Goal: Transaction & Acquisition: Book appointment/travel/reservation

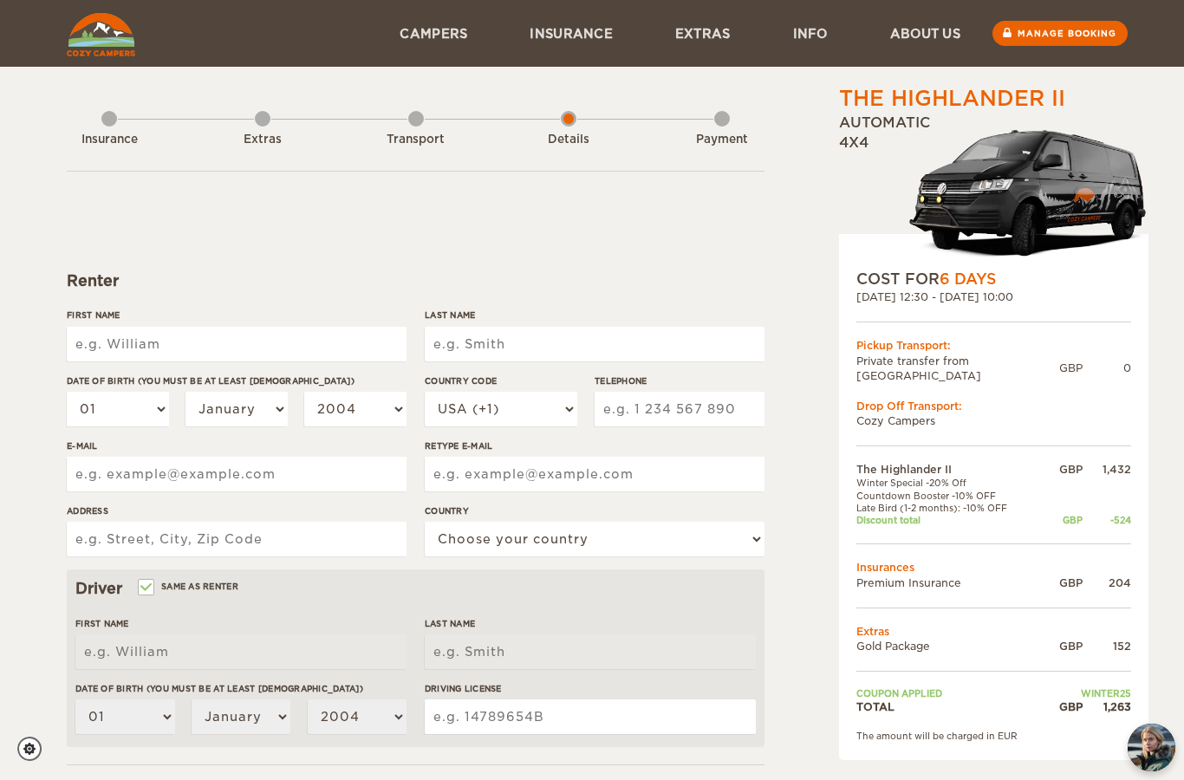
click at [139, 333] on input "First Name" at bounding box center [237, 344] width 340 height 35
type input "[PERSON_NAME]"
click at [482, 349] on input "Last Name" at bounding box center [595, 344] width 340 height 35
type input "[PERSON_NAME]"
type input "chandler"
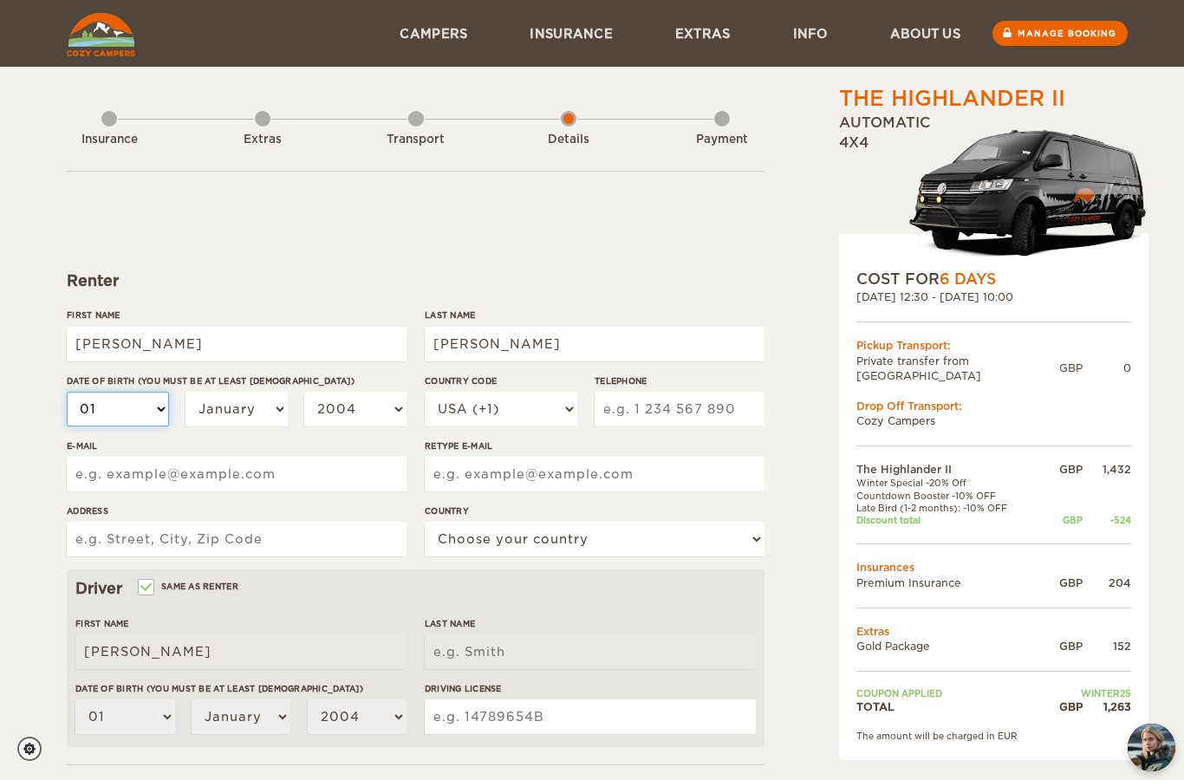
click at [133, 412] on select "01 02 03 04 05 06 07 08 09 10 11 12 13 14 15 16 17 18 19 20 21 22 23 24 25 26 2…" at bounding box center [118, 409] width 102 height 35
type input "chandler"
select select "02"
click at [438, 354] on input "chandler" at bounding box center [595, 344] width 340 height 35
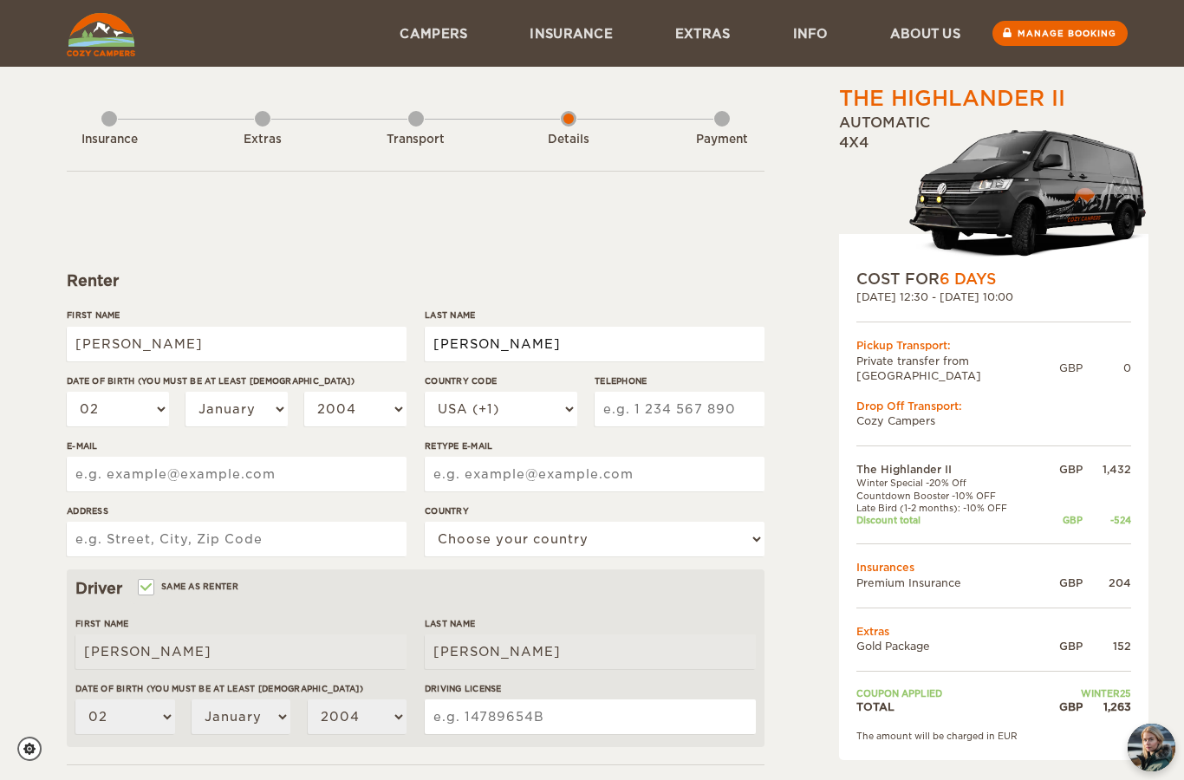
type input "Chandler"
click at [357, 403] on select "2004 2003 2002 2001 2000 1999 1998 1997 1996 1995 1994 1993 1992 1991 1990 1989…" at bounding box center [355, 409] width 102 height 35
type input "Chandler"
select select "1997"
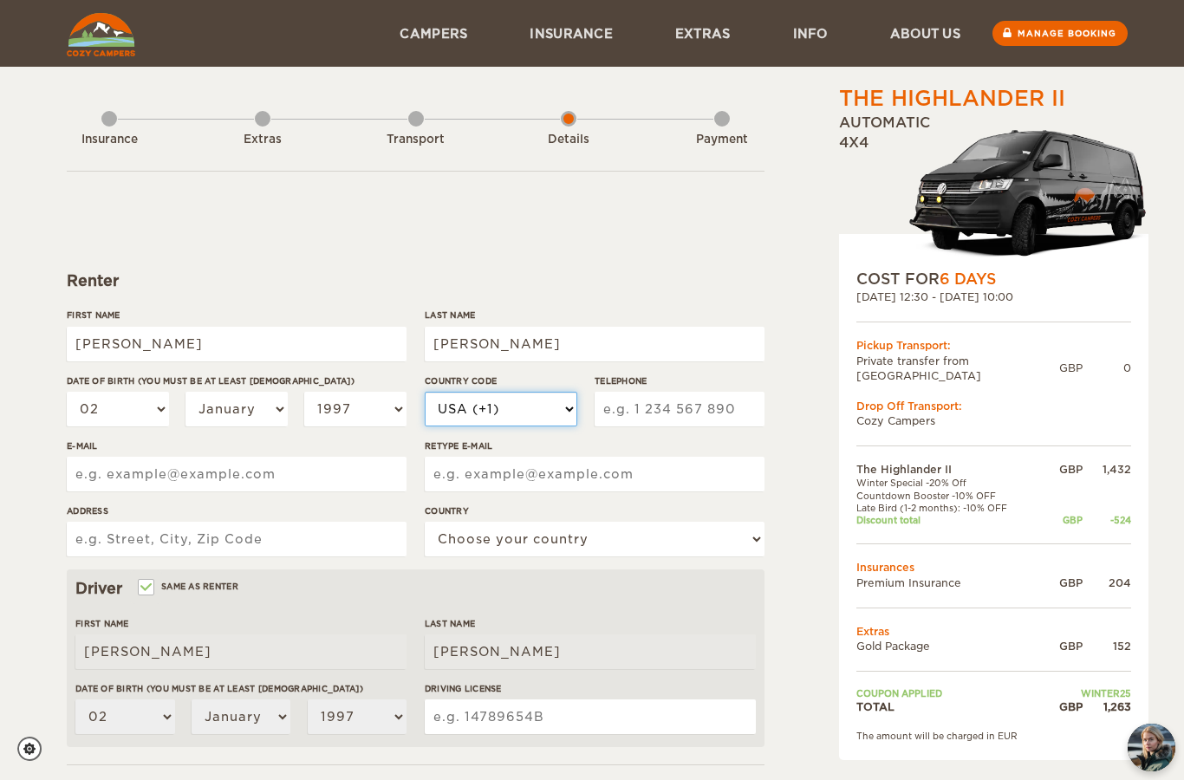
click at [497, 413] on select "USA (+1) UK (+44) Germany (+49) Algeria (+213) Andorra (+376) Angola (+244) Ang…" at bounding box center [501, 409] width 153 height 35
select select "44"
click at [634, 405] on input "Telephone" at bounding box center [679, 409] width 170 height 35
type input "7534182559"
click at [174, 471] on input "E-mail" at bounding box center [237, 474] width 340 height 35
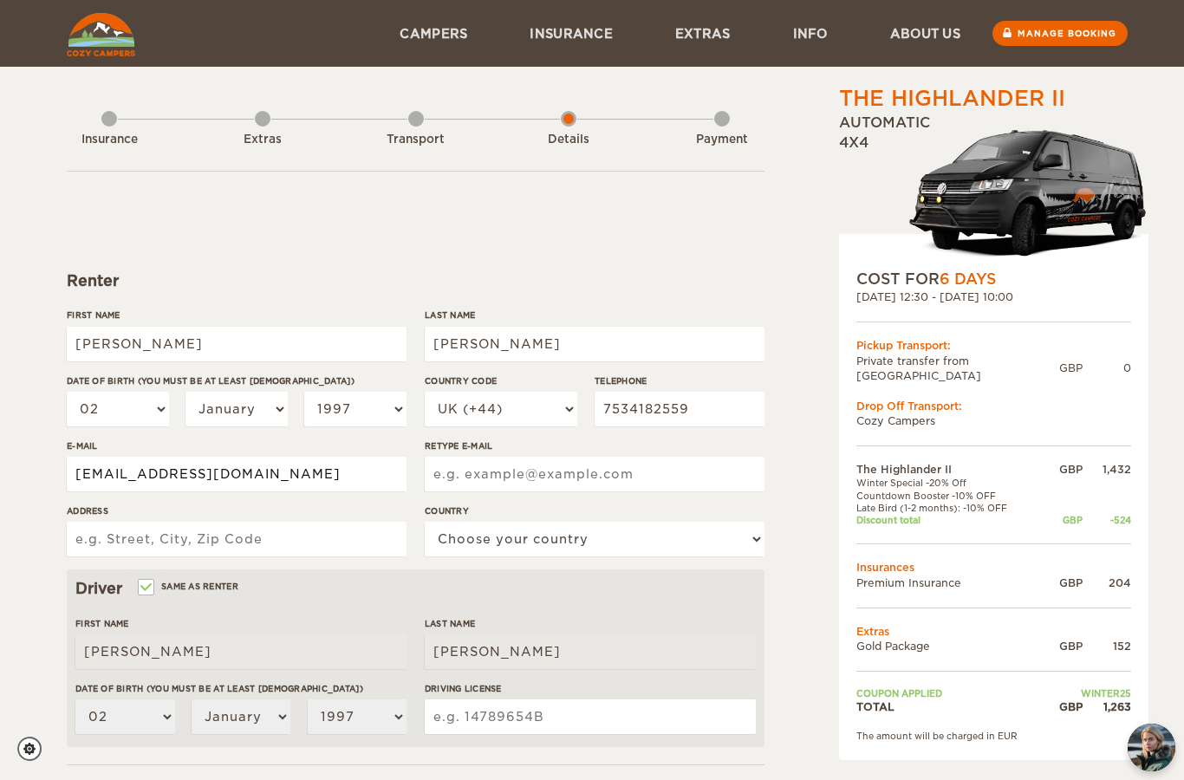
type input "cameronchandler1997@googlemail.com"
click at [476, 471] on input "Retype E-mail" at bounding box center [595, 474] width 340 height 35
type input "cameronchandler1997@googlemail.com"
click at [184, 539] on input "Address" at bounding box center [237, 539] width 340 height 35
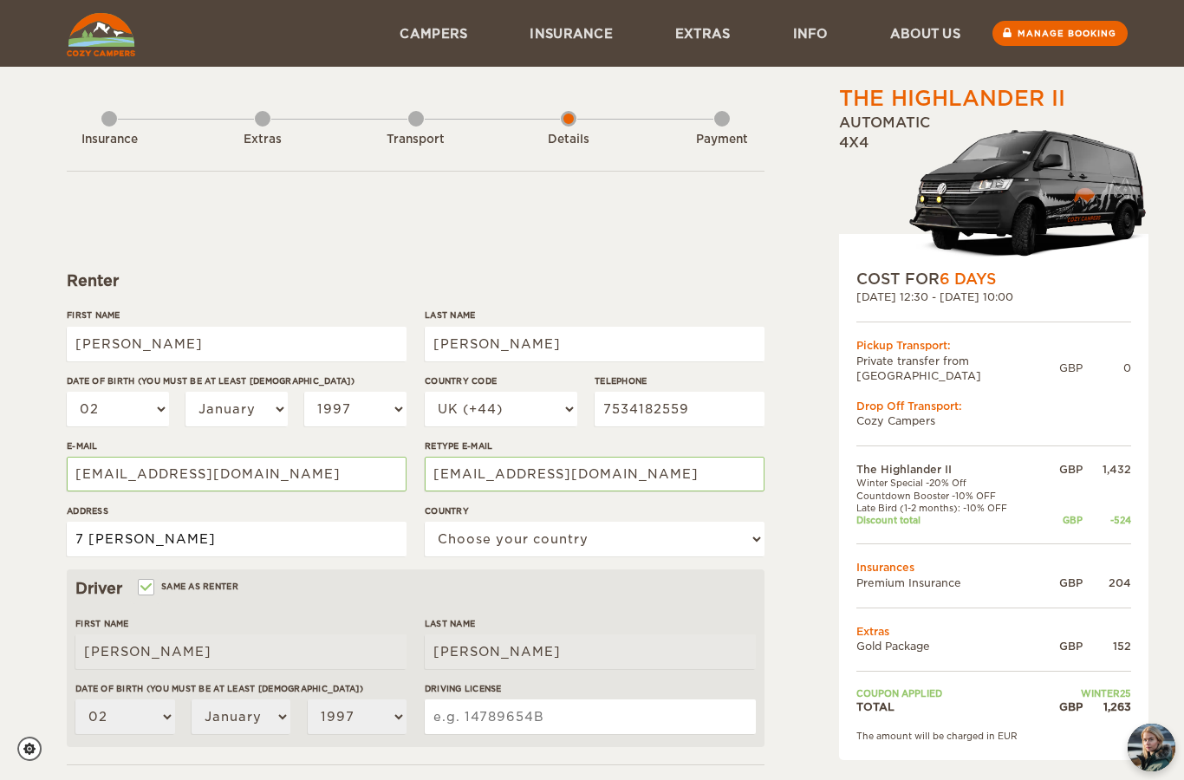
click at [224, 534] on input "7 Scarboro" at bounding box center [237, 539] width 340 height 35
type input "7 Scarborough Road, Silksworth, Sunderland, SR3 1LD"
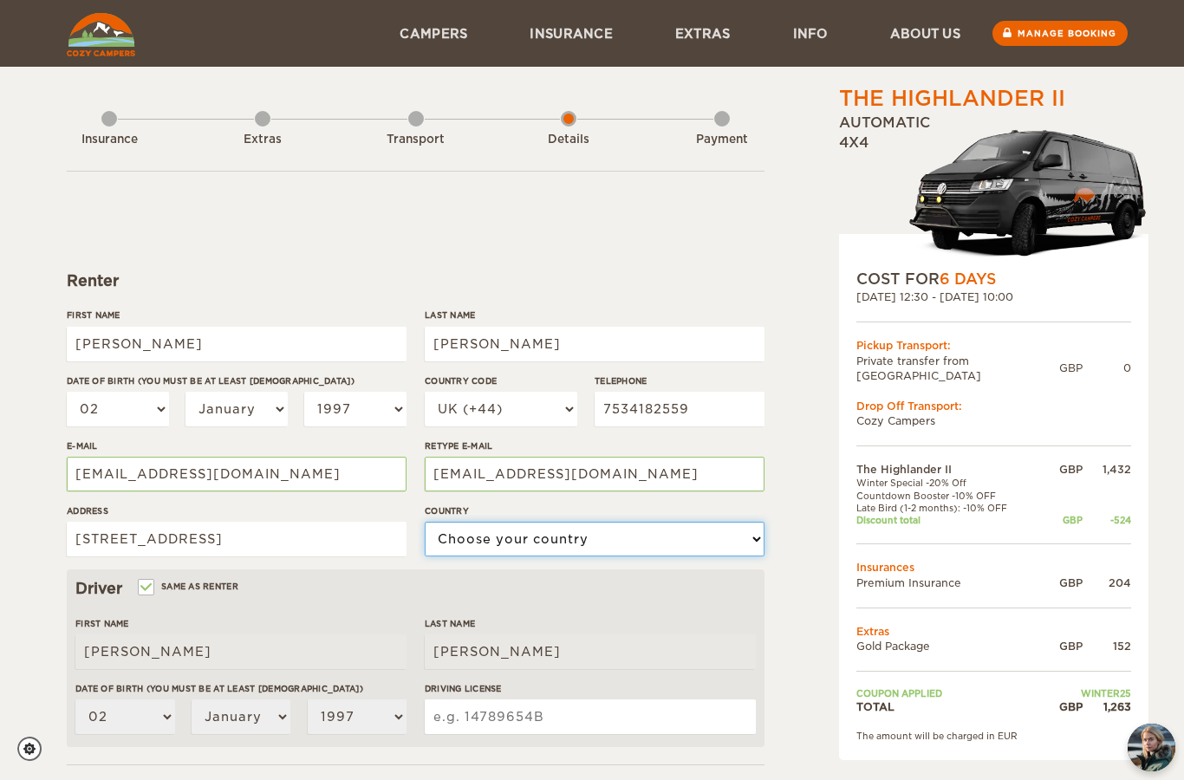
click at [494, 549] on select "Choose your country United States United Kingdom Germany Afghanistan Albania Al…" at bounding box center [595, 539] width 340 height 35
select select "221"
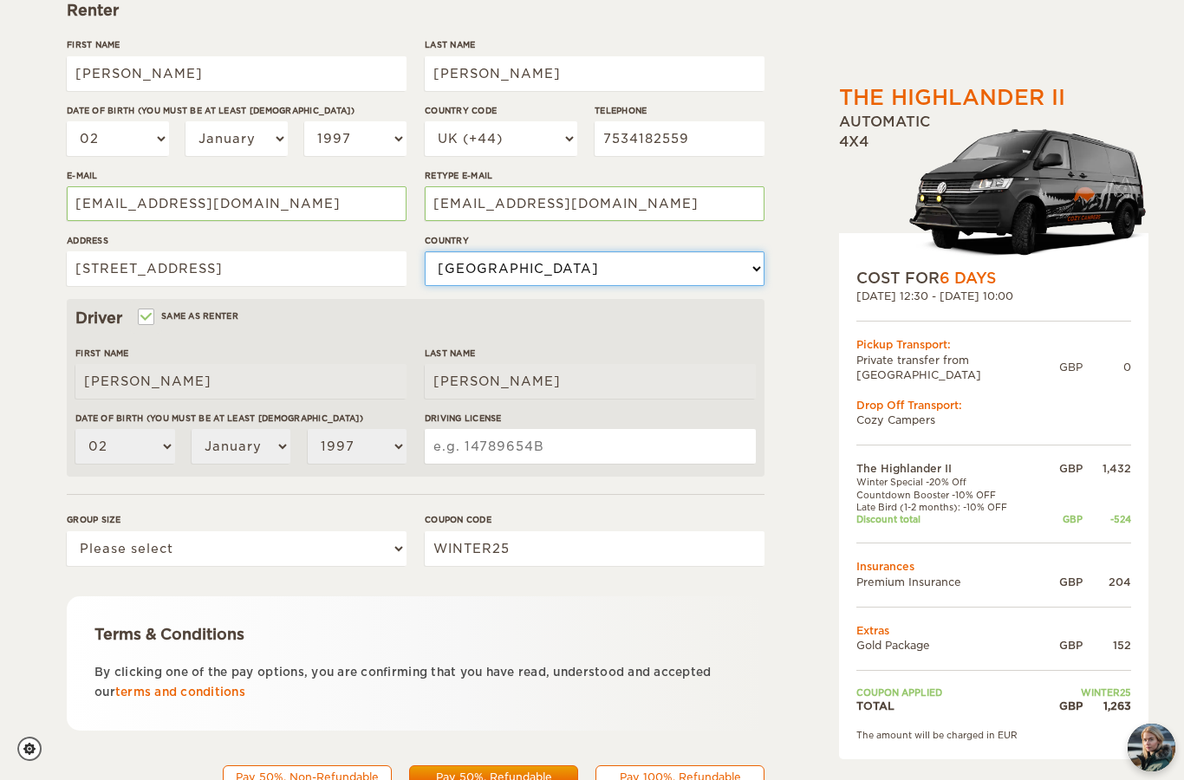
scroll to position [276, 0]
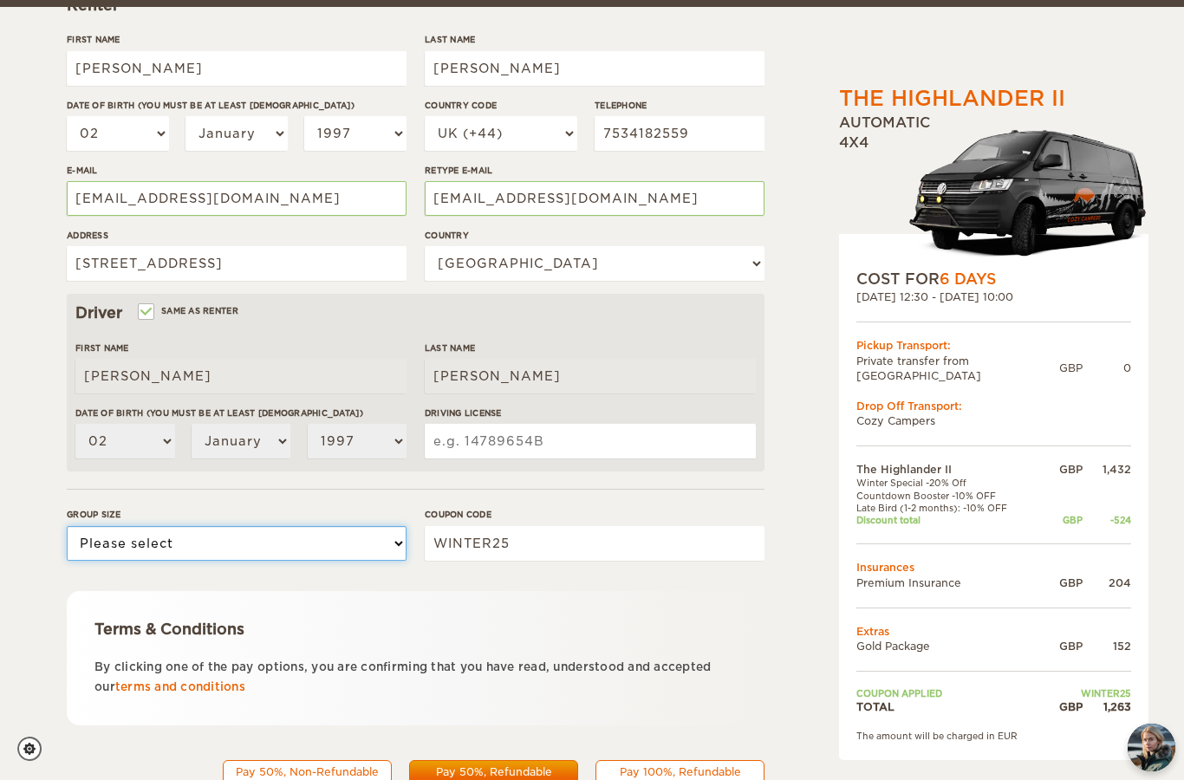
click at [314, 555] on select "Please select 1 2" at bounding box center [237, 543] width 340 height 35
select select "2"
click at [551, 445] on input "Driving License" at bounding box center [590, 441] width 331 height 35
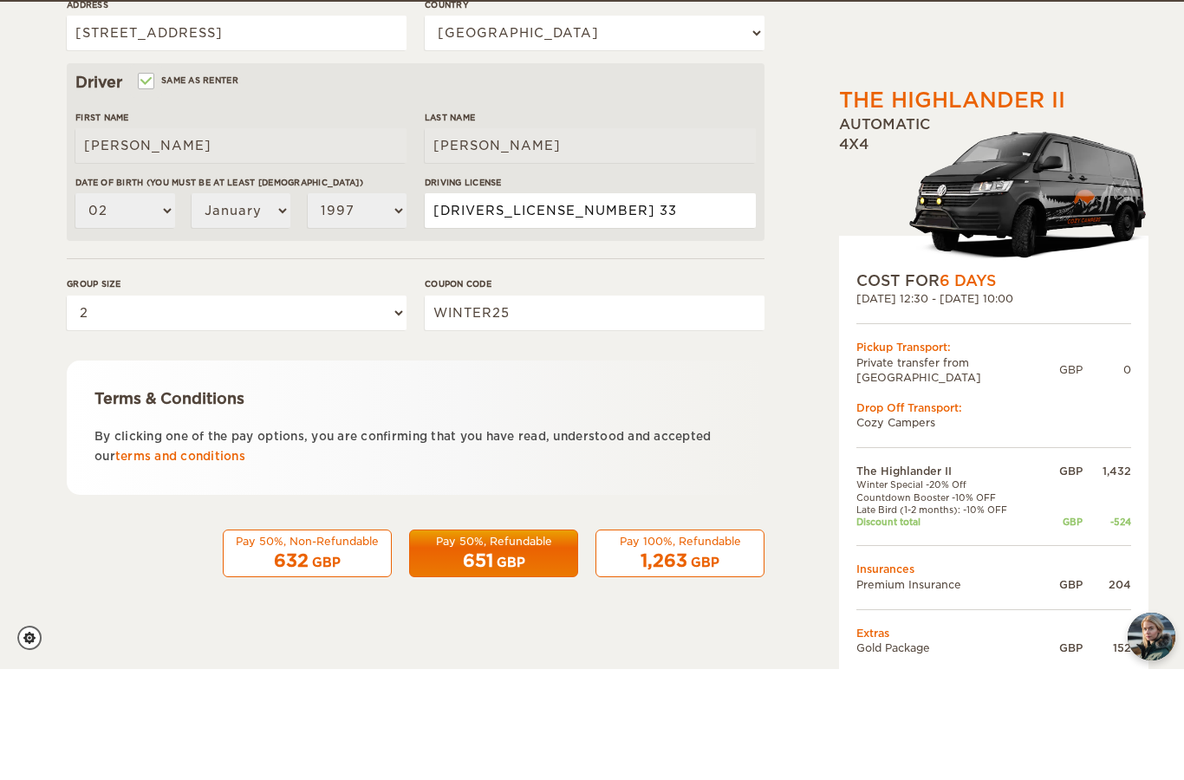
scroll to position [396, 0]
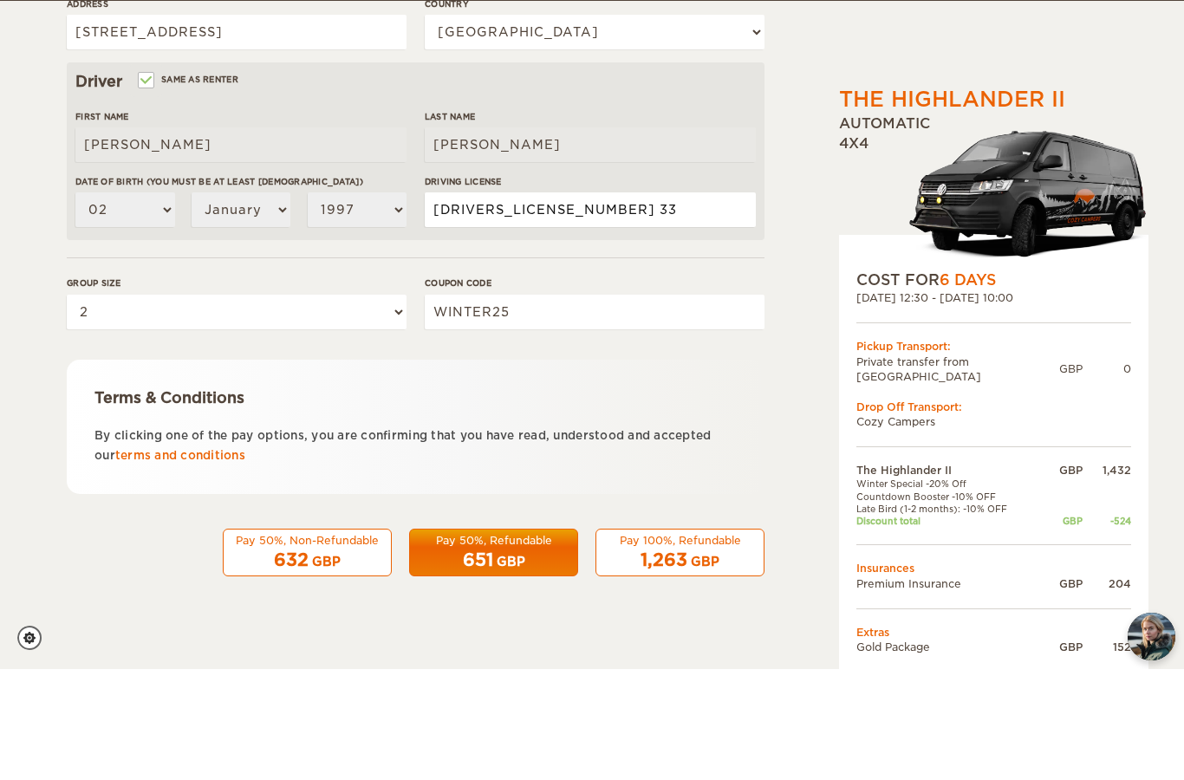
type input "CHAND901027C99EL 33"
click at [763, 355] on form "Renter First Name Cameron Last Name Chandler Date of birth (You must be at leas…" at bounding box center [416, 231] width 698 height 913
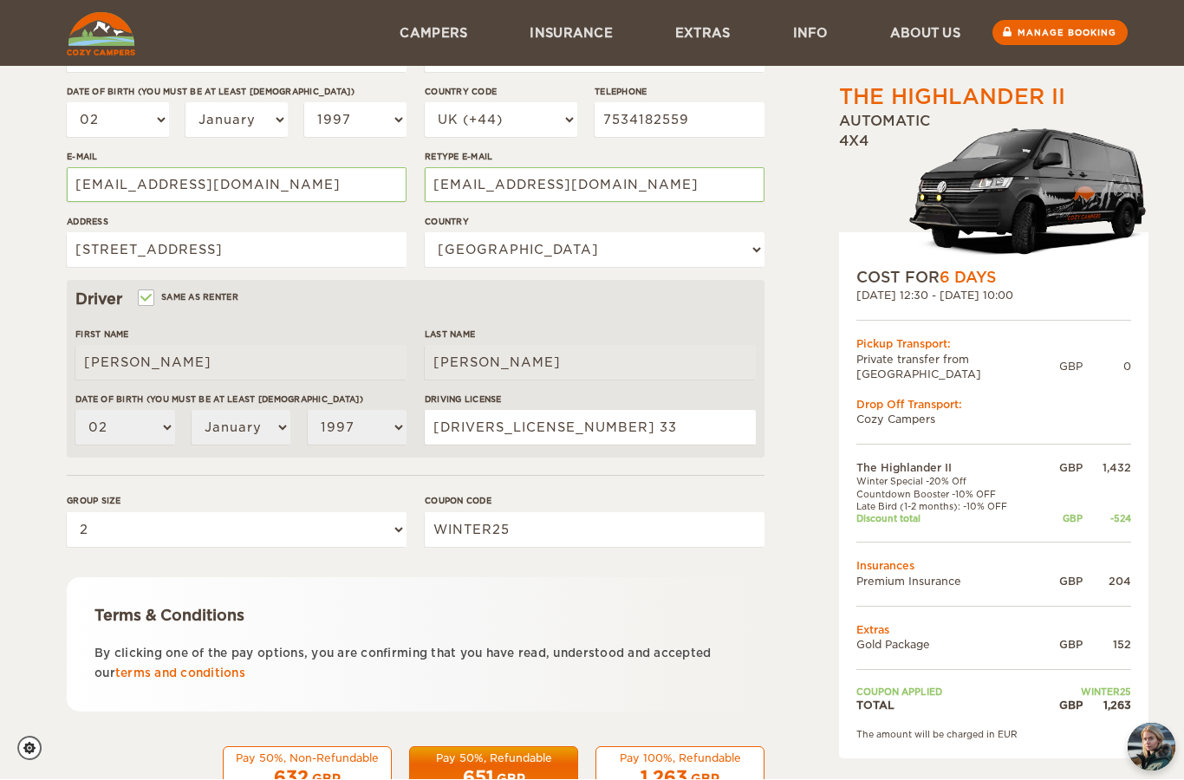
scroll to position [276, 0]
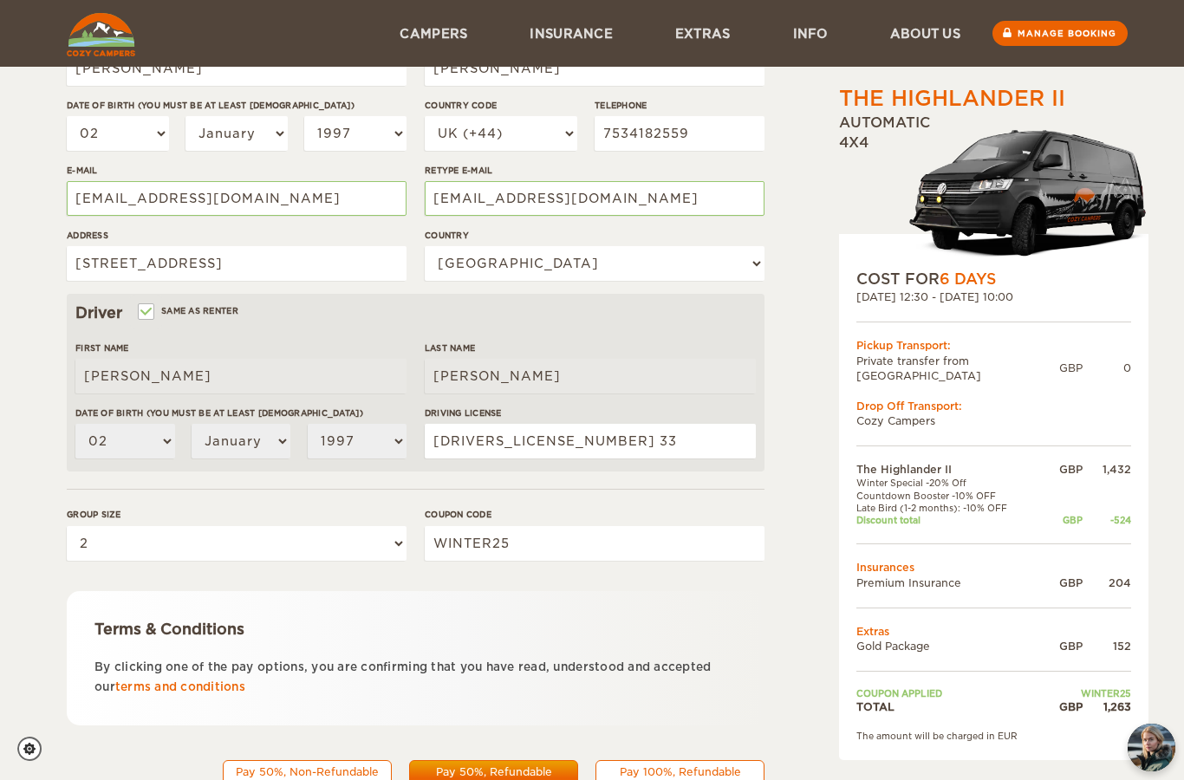
click at [712, 779] on div "GBP" at bounding box center [705, 792] width 29 height 17
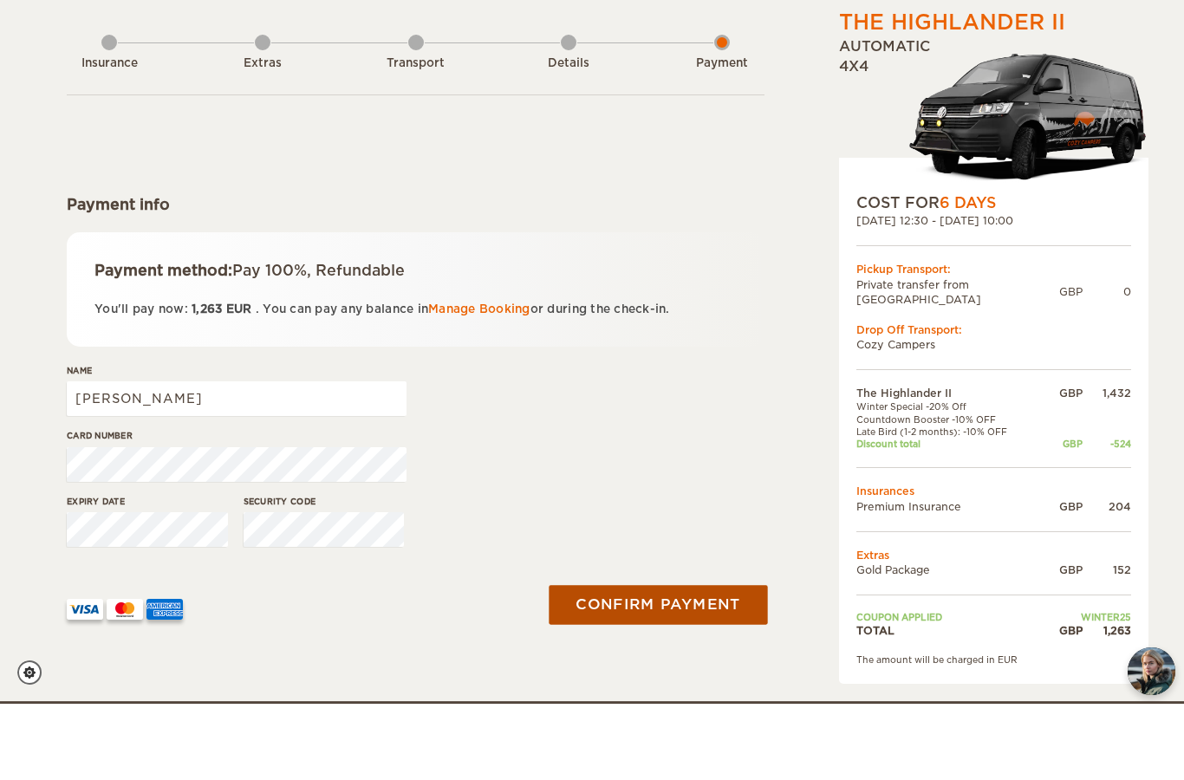
click at [609, 661] on button "Confirm payment" at bounding box center [658, 680] width 218 height 39
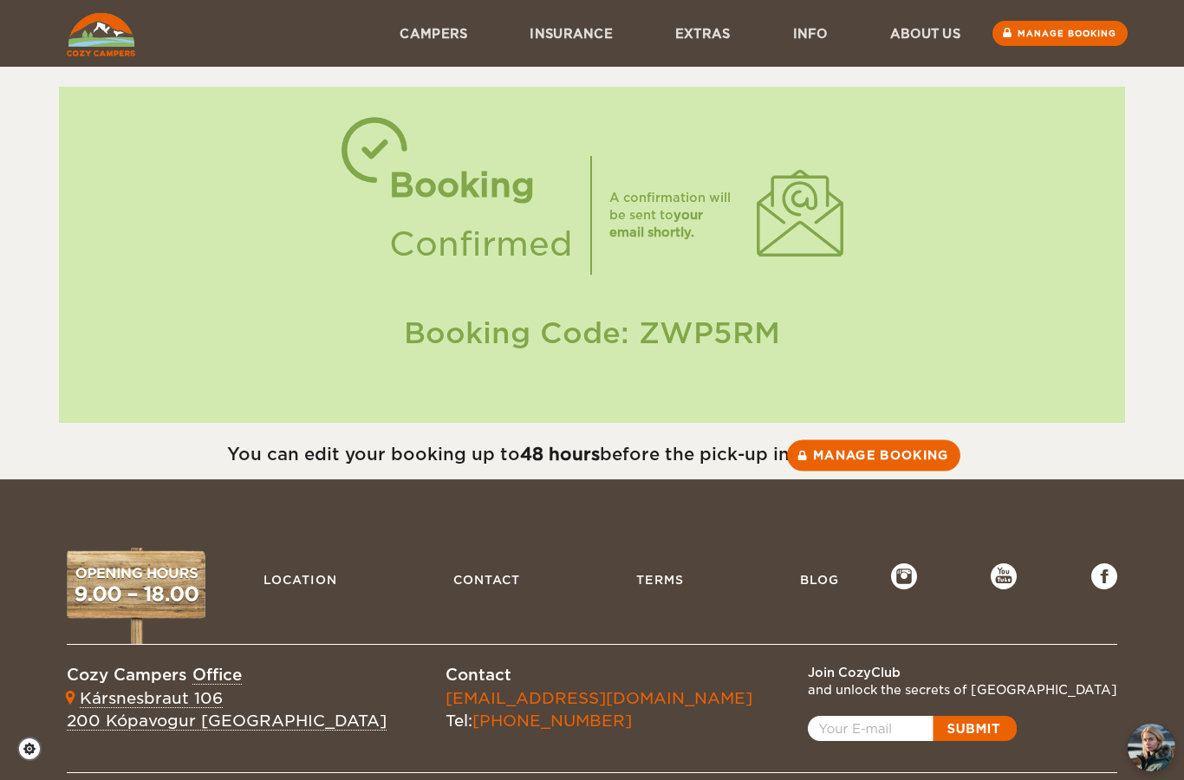
click at [905, 452] on link "Manage booking" at bounding box center [873, 454] width 173 height 31
